Goal: Information Seeking & Learning: Learn about a topic

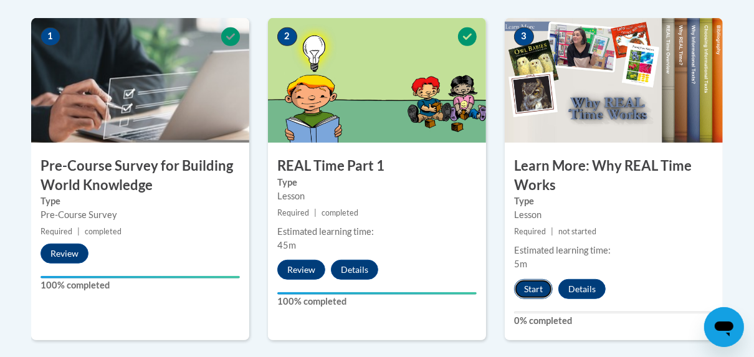
click at [534, 286] on button "Start" at bounding box center [533, 289] width 39 height 20
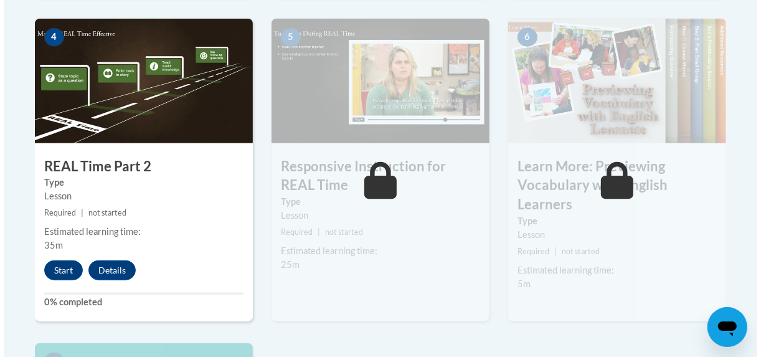
scroll to position [754, 0]
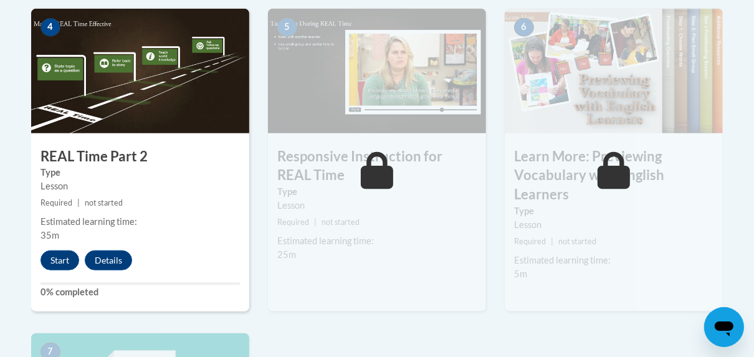
click at [168, 174] on label "Type" at bounding box center [139, 173] width 199 height 14
click at [66, 254] on button "Start" at bounding box center [59, 260] width 39 height 20
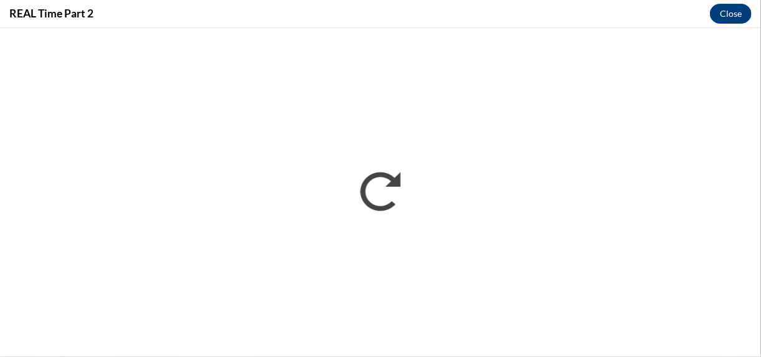
scroll to position [0, 0]
